Goal: Find specific page/section: Find specific page/section

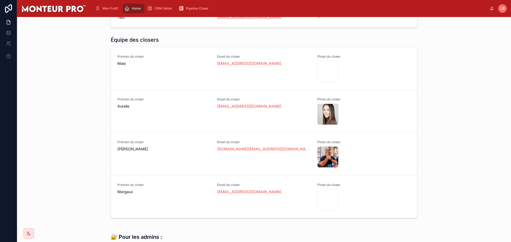
scroll to position [319, 0]
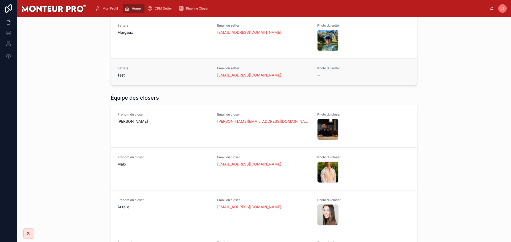
scroll to position [346, 0]
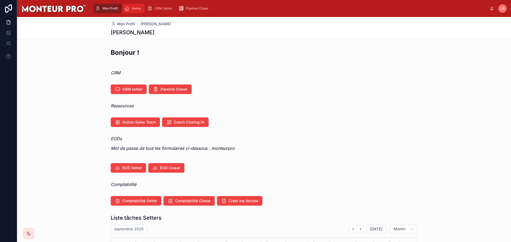
click at [135, 8] on span "Home" at bounding box center [136, 8] width 9 height 4
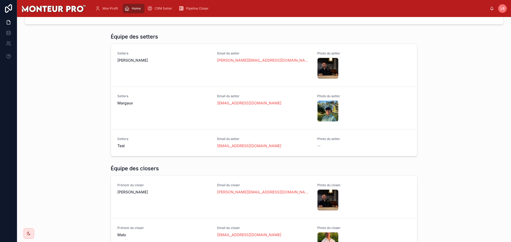
scroll to position [301, 0]
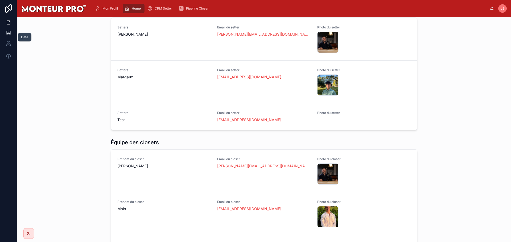
click at [7, 34] on icon at bounding box center [8, 32] width 5 height 5
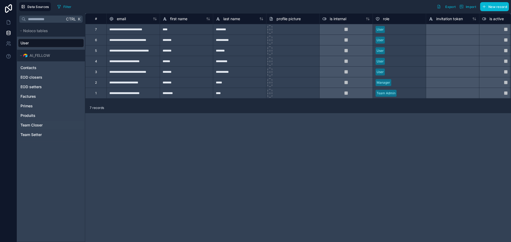
click at [33, 126] on span "Team Closer" at bounding box center [31, 125] width 22 height 5
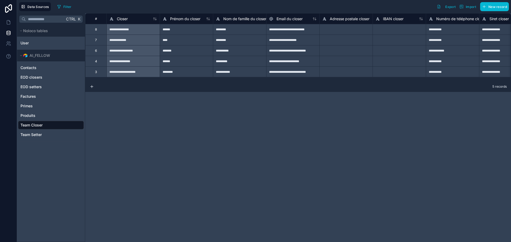
drag, startPoint x: 145, startPoint y: 82, endPoint x: 172, endPoint y: 81, distance: 27.2
click at [172, 81] on div "**********" at bounding box center [298, 127] width 426 height 229
click at [30, 134] on span "Team Setter" at bounding box center [30, 134] width 21 height 5
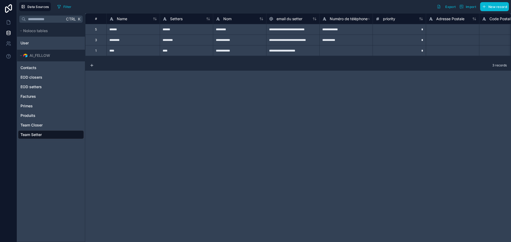
drag, startPoint x: 129, startPoint y: 60, endPoint x: 172, endPoint y: 61, distance: 43.4
click at [178, 61] on div "**********" at bounding box center [298, 127] width 426 height 229
click at [120, 33] on div "******" at bounding box center [132, 29] width 53 height 11
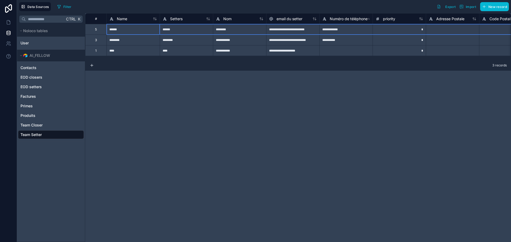
click at [97, 30] on div "5" at bounding box center [96, 29] width 2 height 4
click at [106, 28] on div "5" at bounding box center [95, 29] width 21 height 11
click at [100, 28] on div "5" at bounding box center [95, 29] width 21 height 11
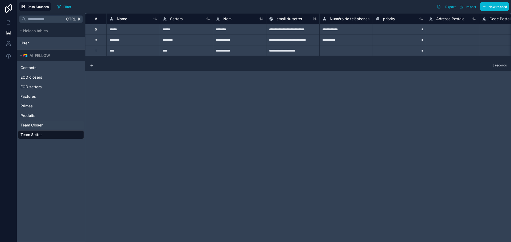
click at [43, 124] on div "Team Closer" at bounding box center [51, 125] width 66 height 9
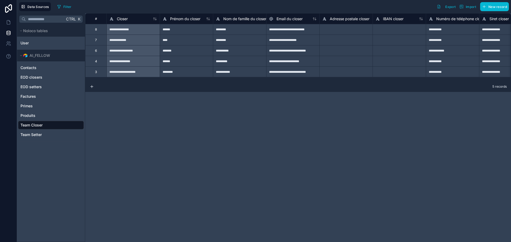
click at [102, 31] on div "8" at bounding box center [95, 29] width 21 height 11
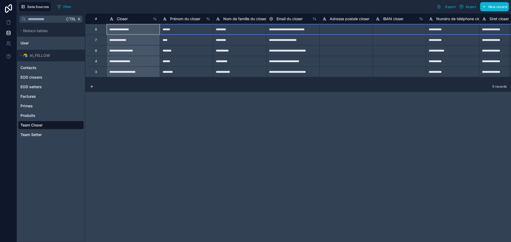
click at [102, 31] on div "8" at bounding box center [95, 29] width 21 height 11
click at [101, 31] on div "8" at bounding box center [95, 29] width 21 height 11
click at [179, 92] on div "5 records" at bounding box center [298, 86] width 426 height 11
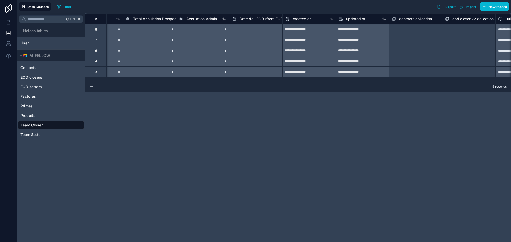
scroll to position [0, 980]
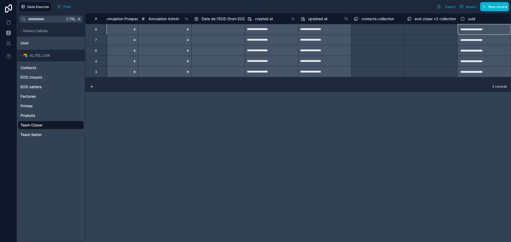
click at [477, 32] on div "**********" at bounding box center [484, 29] width 53 height 11
click at [382, 30] on div "Select a contacts collection" at bounding box center [376, 30] width 42 height 4
click at [412, 30] on div "Select a eod closer v2 collection" at bounding box center [431, 30] width 48 height 9
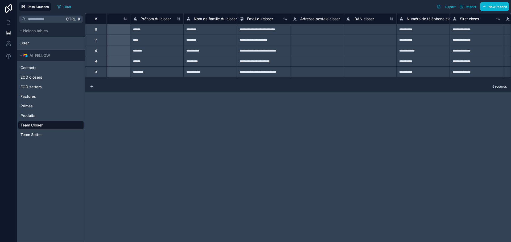
scroll to position [0, 0]
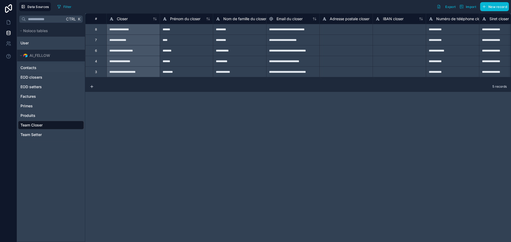
click at [24, 69] on span "Contacts" at bounding box center [28, 67] width 16 height 5
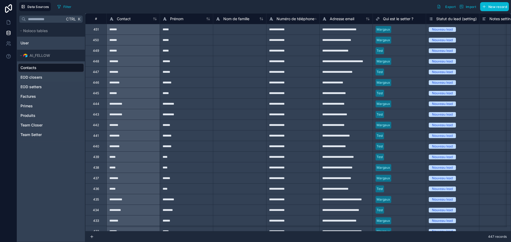
click at [40, 76] on span "EOD closers" at bounding box center [31, 77] width 22 height 5
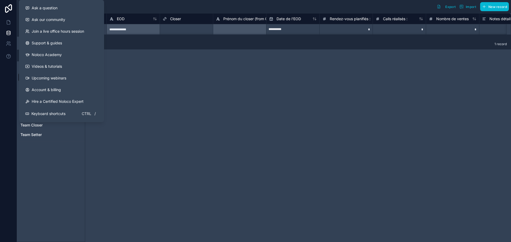
click at [153, 72] on div "**********" at bounding box center [298, 127] width 426 height 229
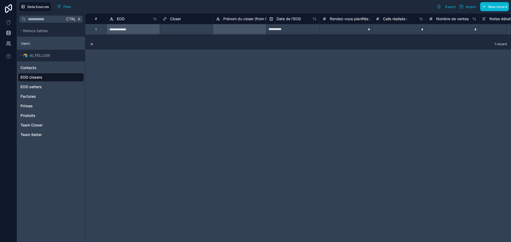
click at [7, 44] on icon at bounding box center [7, 44] width 3 height 1
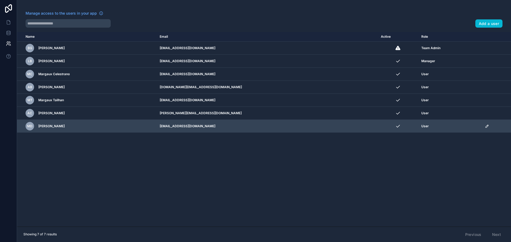
click at [485, 125] on icon "scrollable content" at bounding box center [487, 126] width 4 height 4
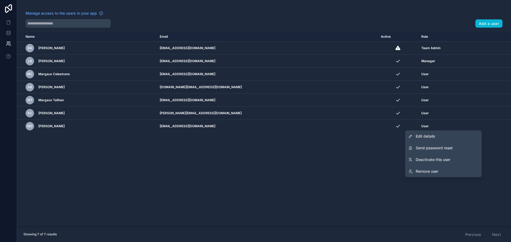
click at [246, 166] on div "Name Email Active Role userTable.email BG Baptiste Guez baptisteguez5@gmail.com…" at bounding box center [264, 129] width 494 height 195
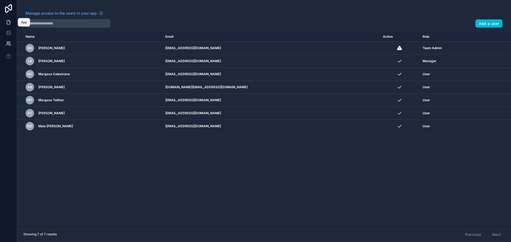
click at [11, 21] on icon at bounding box center [8, 22] width 5 height 5
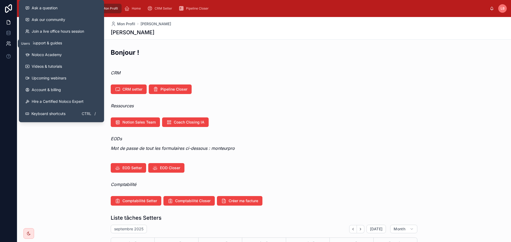
click at [9, 42] on icon at bounding box center [8, 43] width 5 height 5
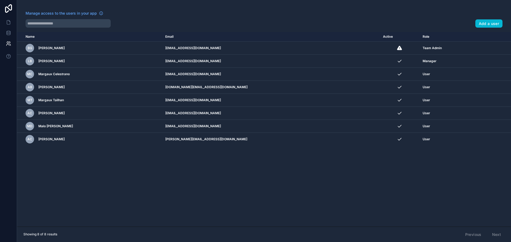
click at [94, 157] on div "Name Email Active Role userTable.email BG Baptiste Guez baptisteguez5@gmail.com…" at bounding box center [264, 129] width 494 height 195
